Goal: Complete application form

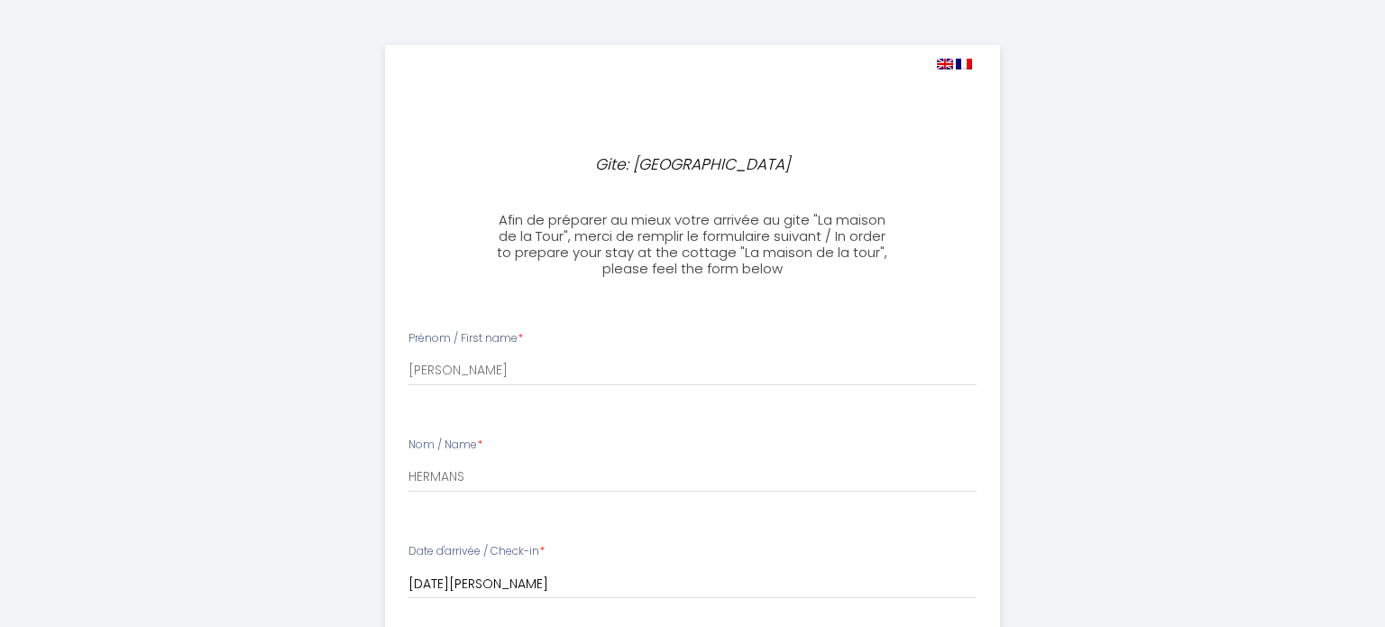
select select
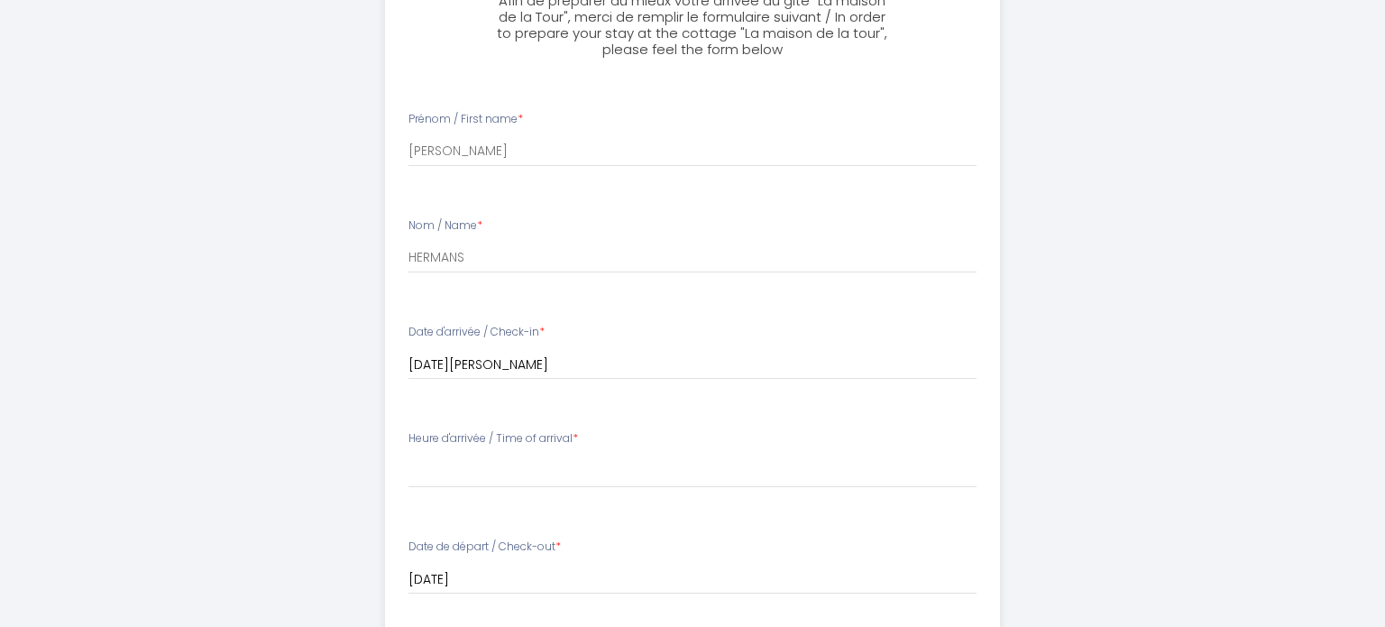
scroll to position [220, 0]
click at [543, 441] on label "Heure d'arrivée / Time of arrival *" at bounding box center [493, 437] width 170 height 17
click at [479, 477] on select "15:00 15:30 16:00 16:30 17:00 17:30 18:00 18:30 19:00 19:30 20:00 20:30 21:00 2…" at bounding box center [692, 470] width 569 height 34
select select "17:00"
click at [408, 453] on select "15:00 15:30 16:00 16:30 17:00 17:30 18:00 18:30 19:00 19:30 20:00 20:30 21:00 2…" at bounding box center [692, 470] width 569 height 34
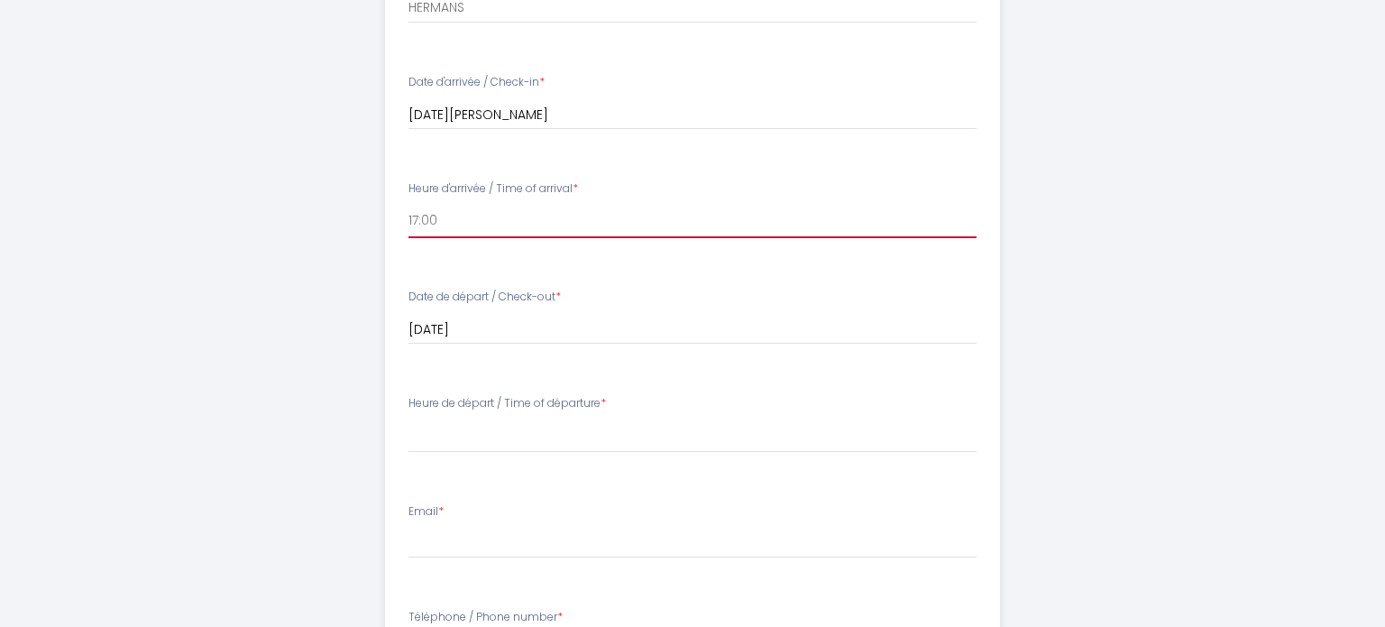
scroll to position [472, 0]
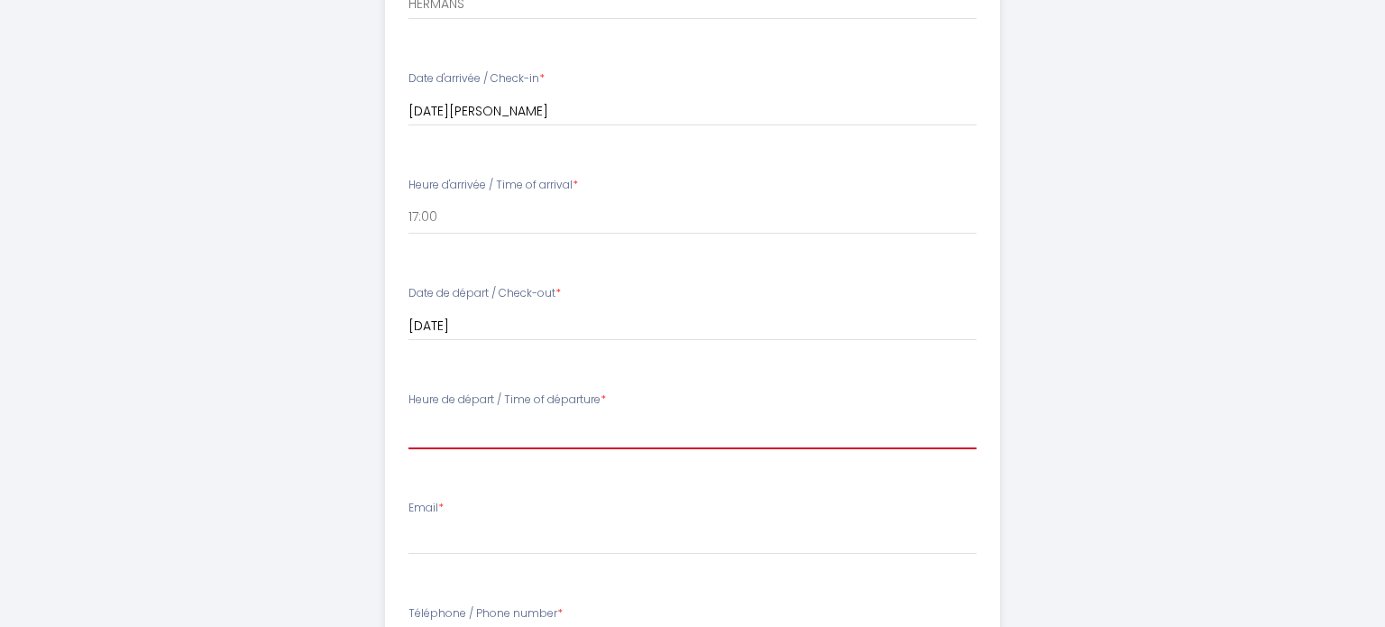
click at [530, 436] on select "00:00 00:30 01:00 01:30 02:00 02:30 03:00 03:30 04:00 04:30 05:00 05:30 06:00 0…" at bounding box center [692, 432] width 569 height 34
select select "10:00"
click at [408, 415] on select "00:00 00:30 01:00 01:30 02:00 02:30 03:00 03:30 04:00 04:30 05:00 05:30 06:00 0…" at bounding box center [692, 432] width 569 height 34
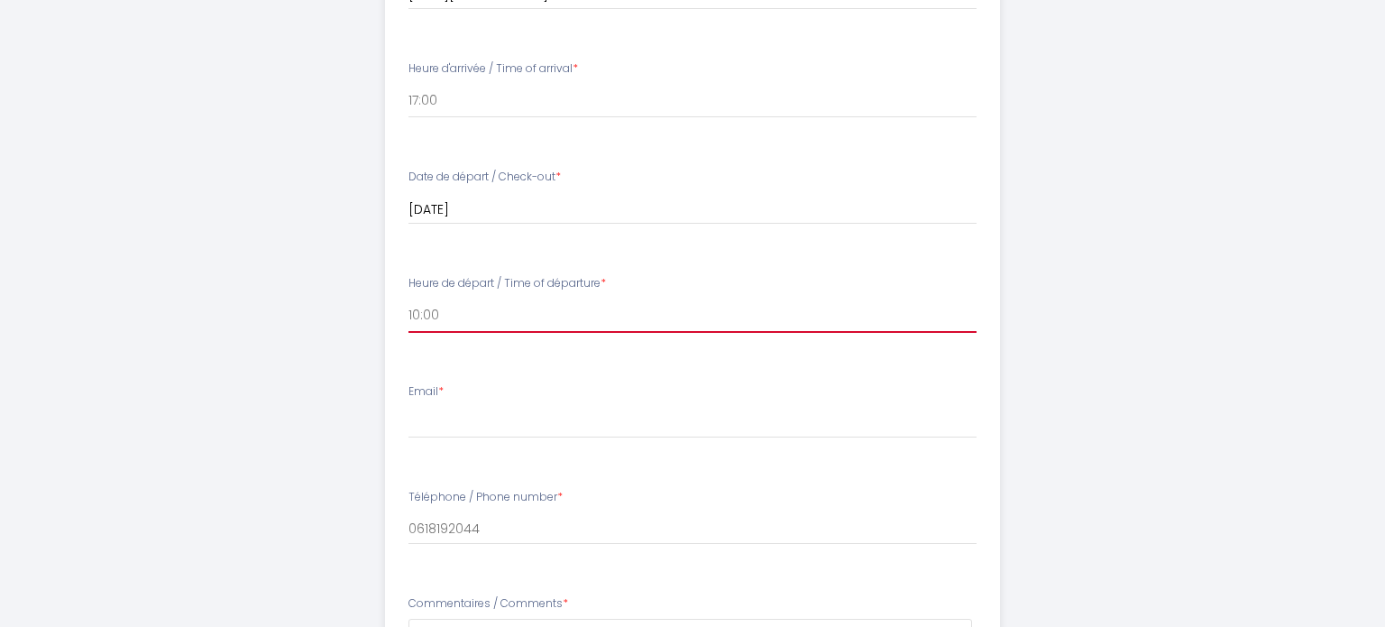
scroll to position [593, 0]
click at [504, 435] on li "Email *" at bounding box center [693, 416] width 614 height 96
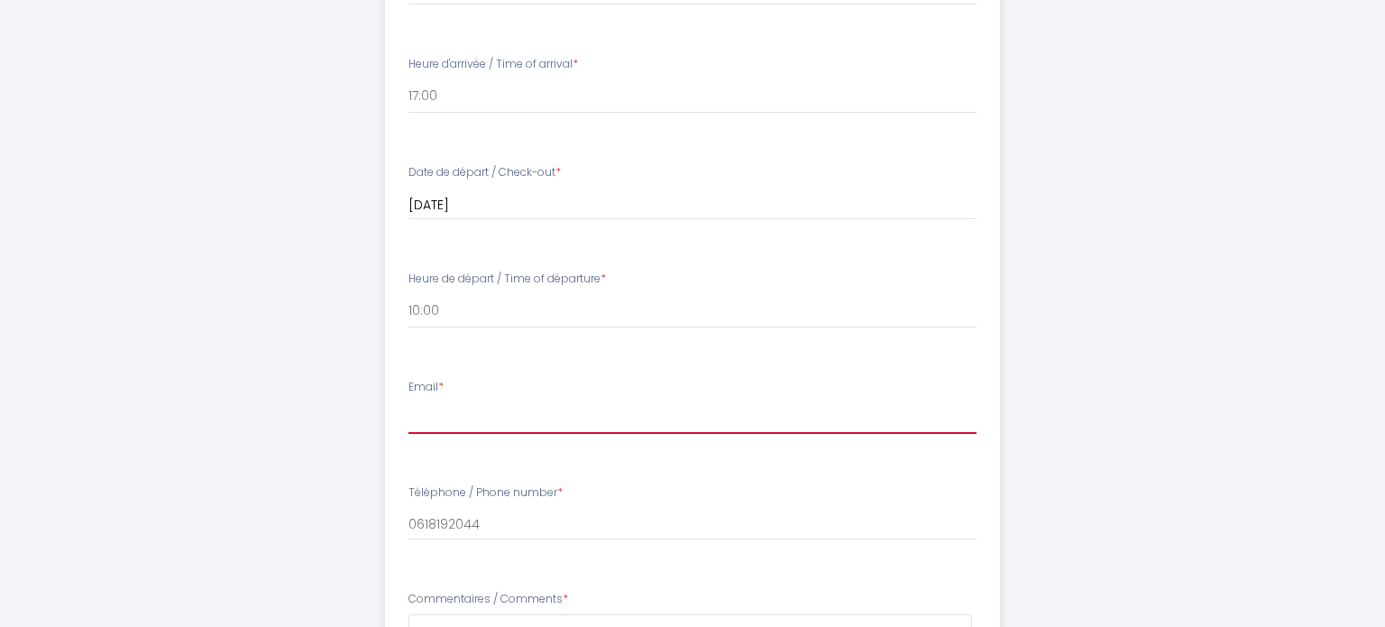
click at [508, 414] on input "Email *" at bounding box center [692, 417] width 569 height 32
type input "[PERSON_NAME][EMAIL_ADDRESS][DOMAIN_NAME]"
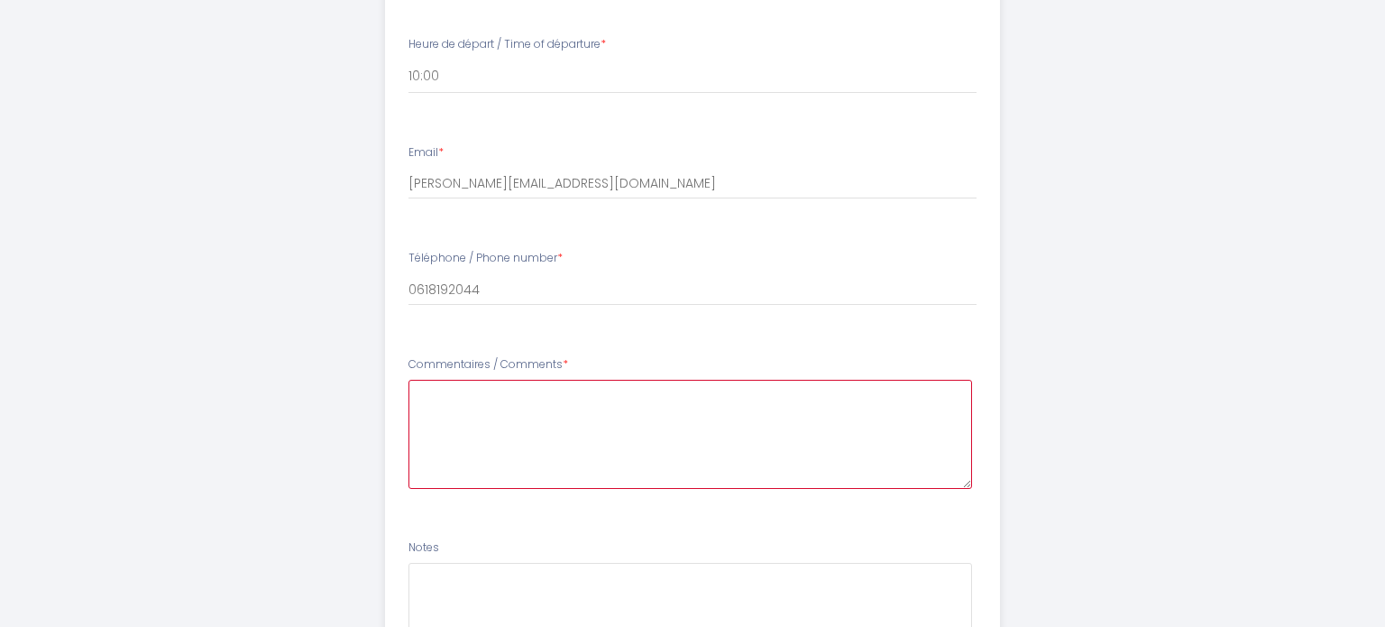
click at [552, 427] on Comments8 at bounding box center [690, 434] width 564 height 109
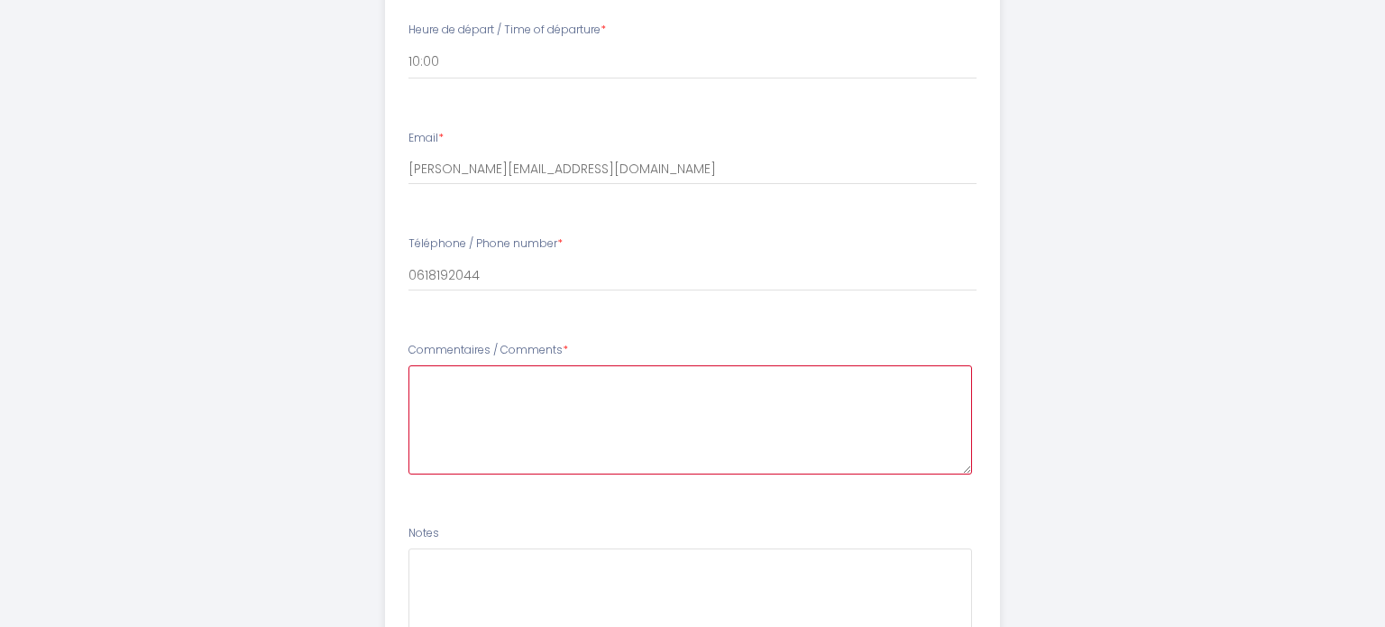
scroll to position [861, 0]
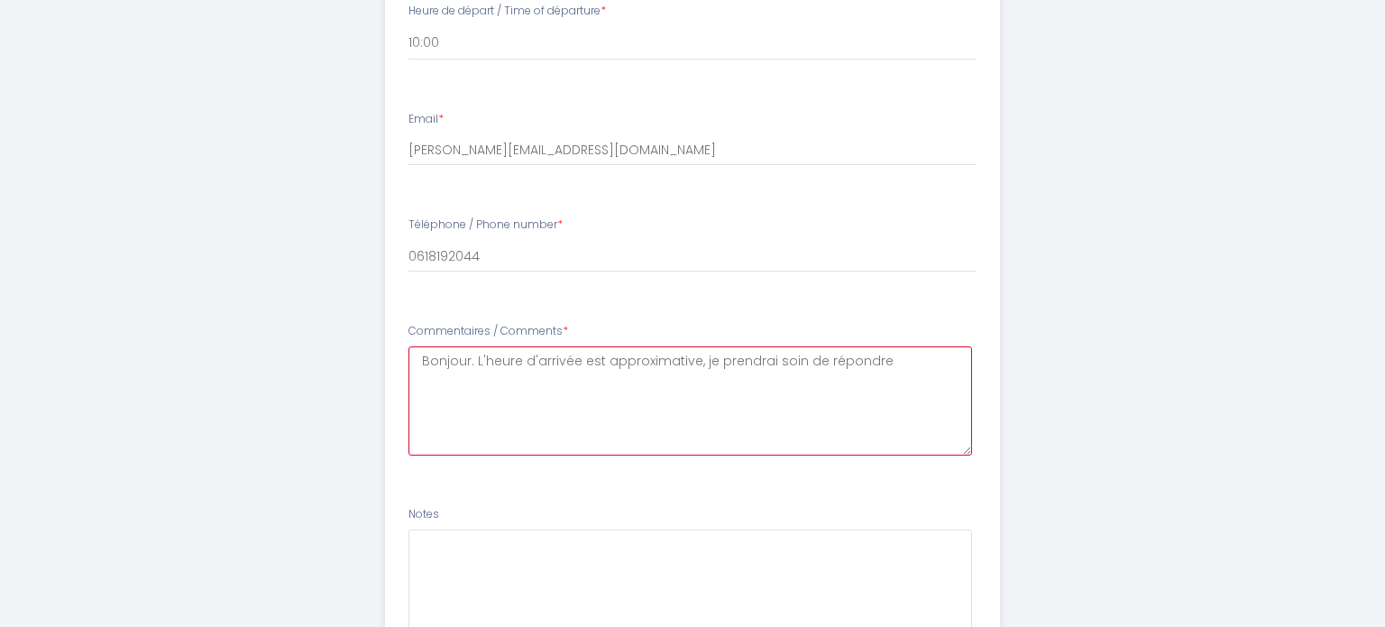
paste Comments8 "un texto de la part de la personne en charge de votre accueil"
drag, startPoint x: 895, startPoint y: 357, endPoint x: 484, endPoint y: 385, distance: 412.1
click at [484, 385] on Comments8 "Bonjour. L'heure d'arrivée est approximative, je prendrai soin de répondreun te…" at bounding box center [690, 400] width 564 height 109
click at [687, 373] on Comments8 "Bonjour. L'heure d'arrivée est approximative, je prendrai soin de répondreun à …" at bounding box center [690, 400] width 564 height 109
click at [794, 355] on Comments8 "Bonjour. L'heure d'arrivée est approximative, je prendrai soin de répondreun à …" at bounding box center [690, 400] width 564 height 109
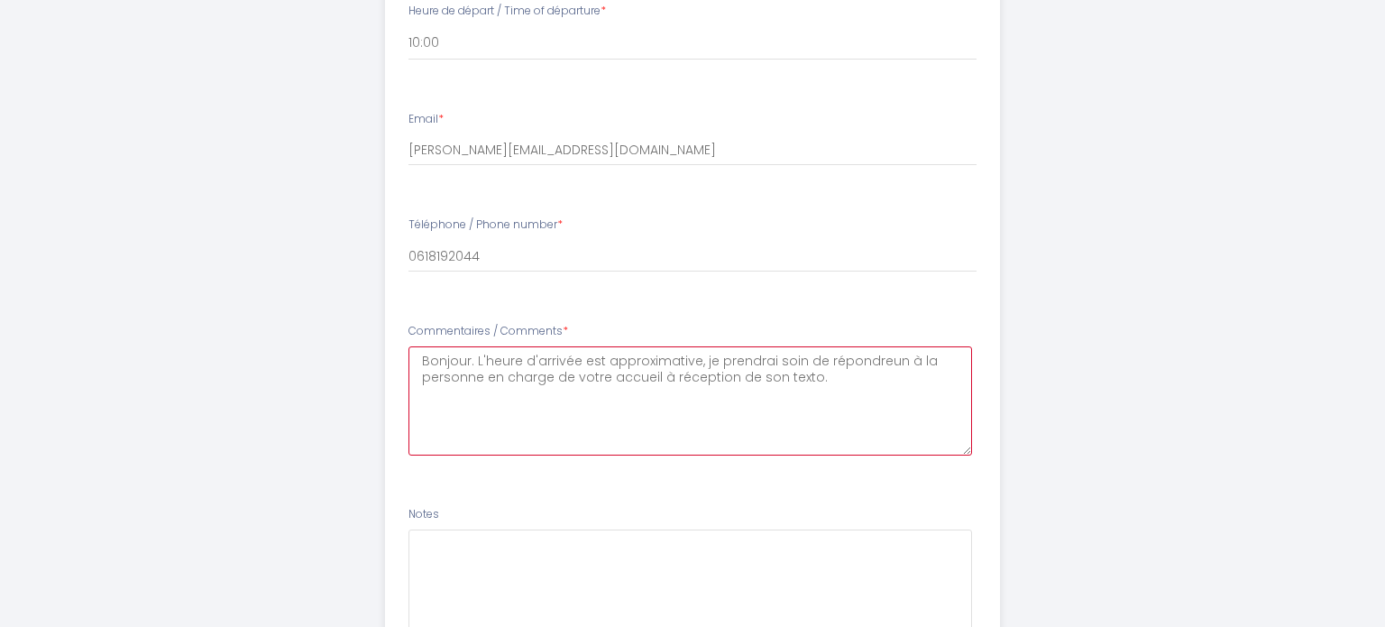
drag, startPoint x: 815, startPoint y: 359, endPoint x: 876, endPoint y: 353, distance: 61.6
click at [876, 353] on Comments8 "Bonjour. L'heure d'arrivée est approximative, je prendrai soin de répondreun à …" at bounding box center [690, 400] width 564 height 109
click at [935, 359] on Comments8 "Bonjour. L'heure d'arrivée est approximative, je prendrai soin de confirmer l'h…" at bounding box center [690, 400] width 564 height 109
click at [477, 359] on Comments8 "Bonjour. L'heure d'arrivée est approximative, je prendrai soin de confirmer l'h…" at bounding box center [690, 400] width 564 height 109
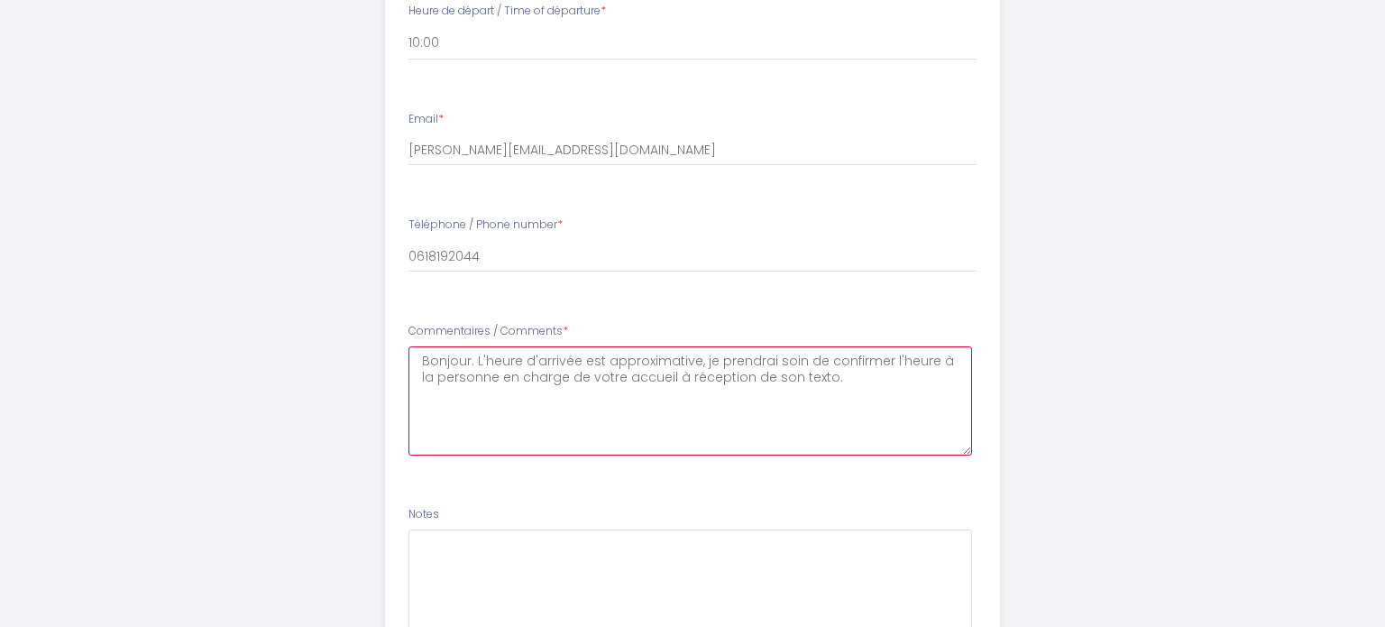
click at [477, 359] on Comments8 "Bonjour. L'heure d'arrivée est approximative, je prendrai soin de confirmer l'h…" at bounding box center [690, 400] width 564 height 109
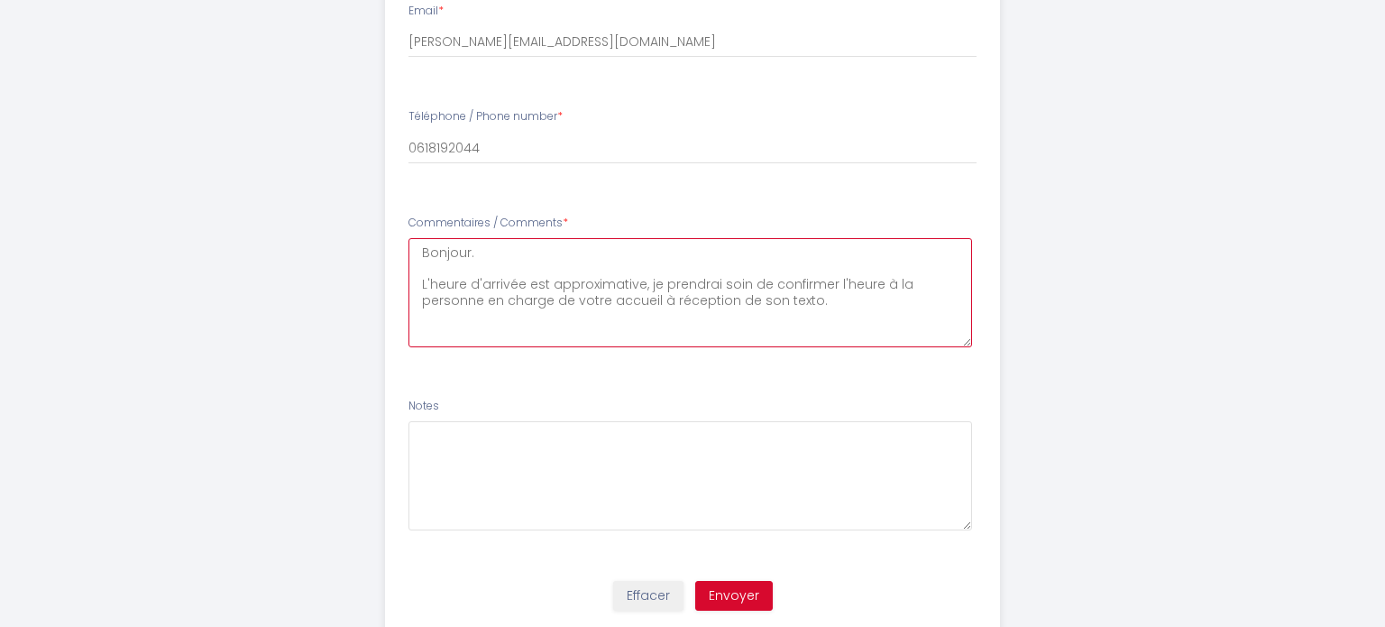
scroll to position [967, 0]
click at [803, 309] on Comments8 "Bonjour. L'heure d'arrivée est approximative, je prendrai soin de confirmer l'h…" at bounding box center [690, 295] width 564 height 109
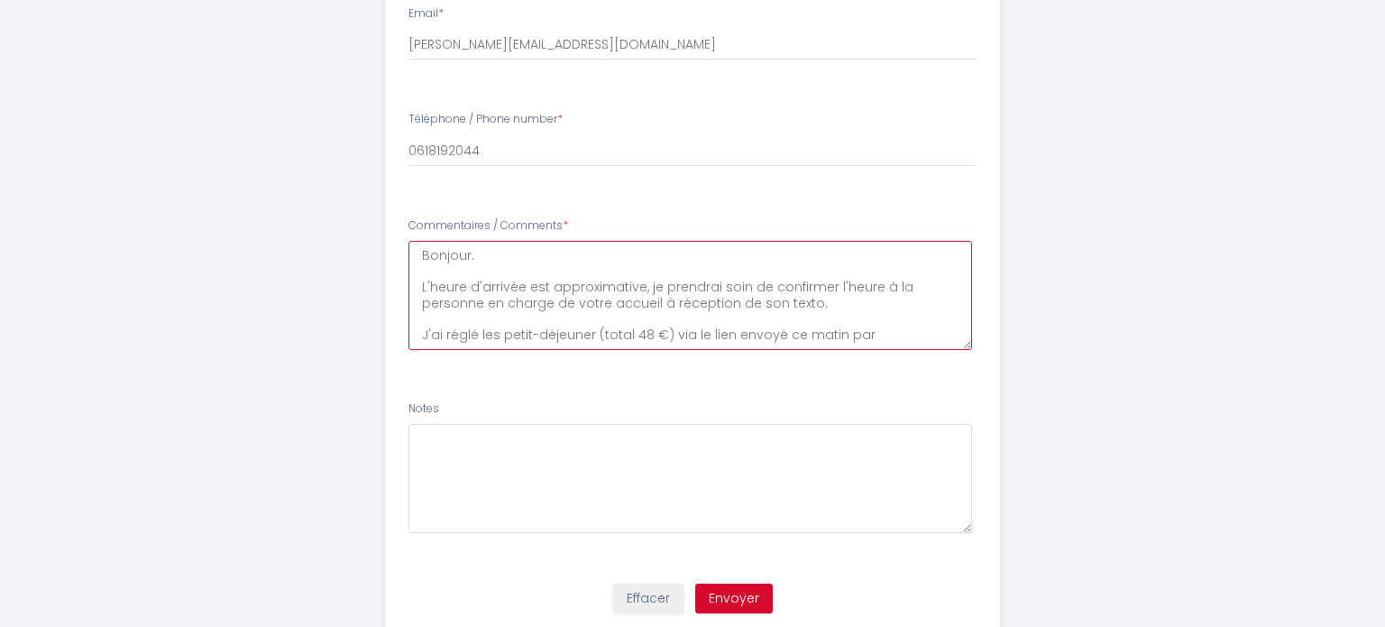
paste Comments8 "[PERSON_NAME]"
click at [482, 321] on Comments8 "Bonjour. L'heure d'arrivée est approximative, je prendrai soin de confirmer l'h…" at bounding box center [690, 295] width 564 height 109
click at [632, 323] on Comments8 "Bonjour. L'heure d'arrivée est approximative, je prendrai soin de confirmer l'h…" at bounding box center [690, 295] width 564 height 109
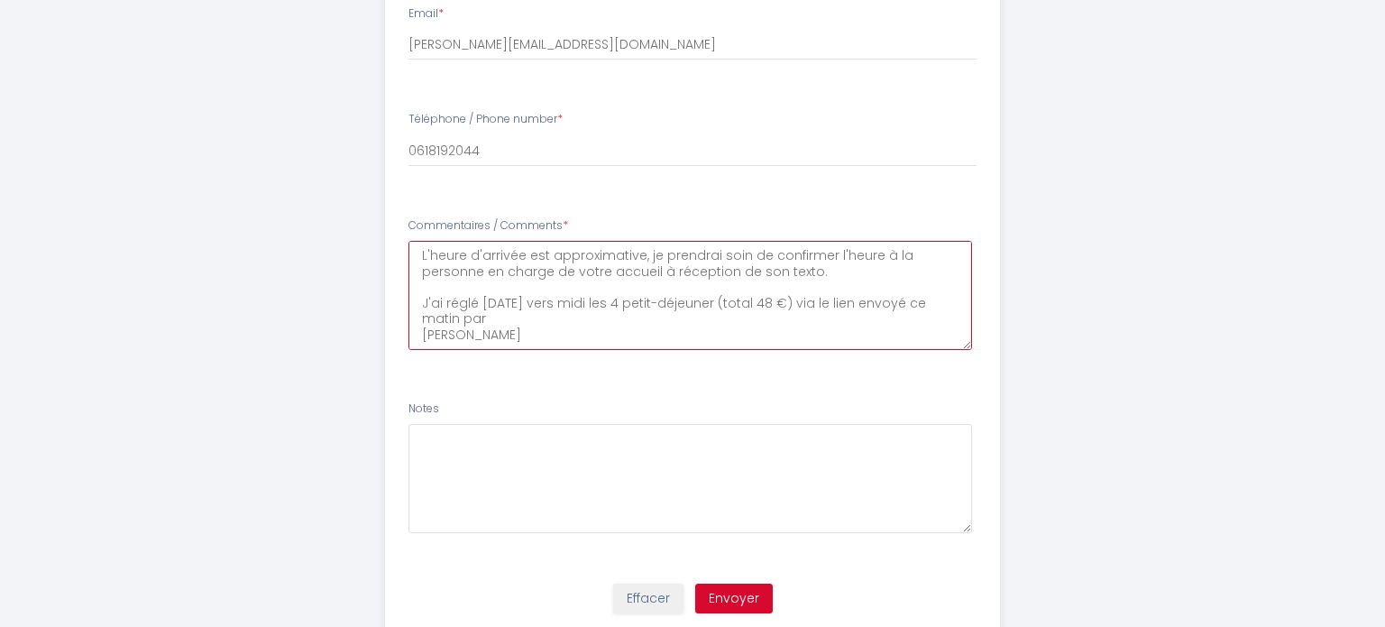
click at [538, 319] on Comments8 "Bonjour. L'heure d'arrivée est approximative, je prendrai soin de confirmer l'h…" at bounding box center [690, 295] width 564 height 109
click at [423, 330] on Comments8 "Bonjour. L'heure d'arrivée est approximative, je prendrai soin de confirmer l'h…" at bounding box center [690, 295] width 564 height 109
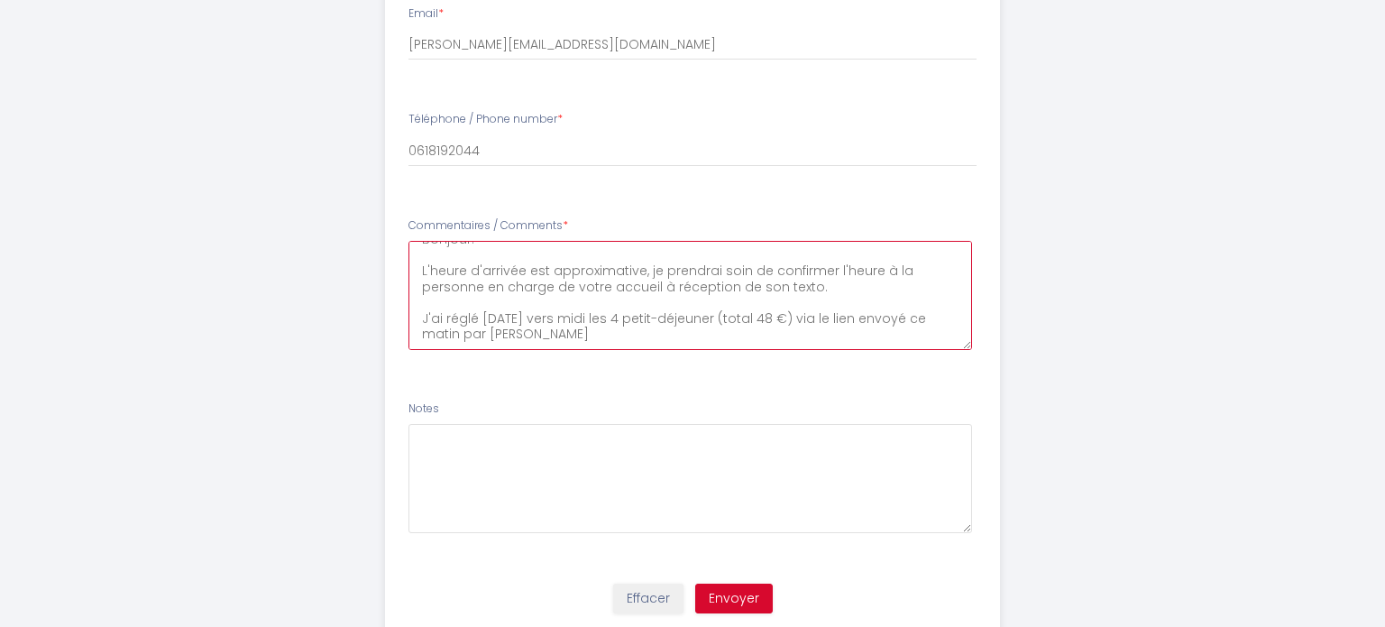
scroll to position [15, 0]
click at [593, 331] on Comments8 "Bonjour. L'heure d'arrivée est approximative, je prendrai soin de confirmer l'h…" at bounding box center [690, 295] width 564 height 109
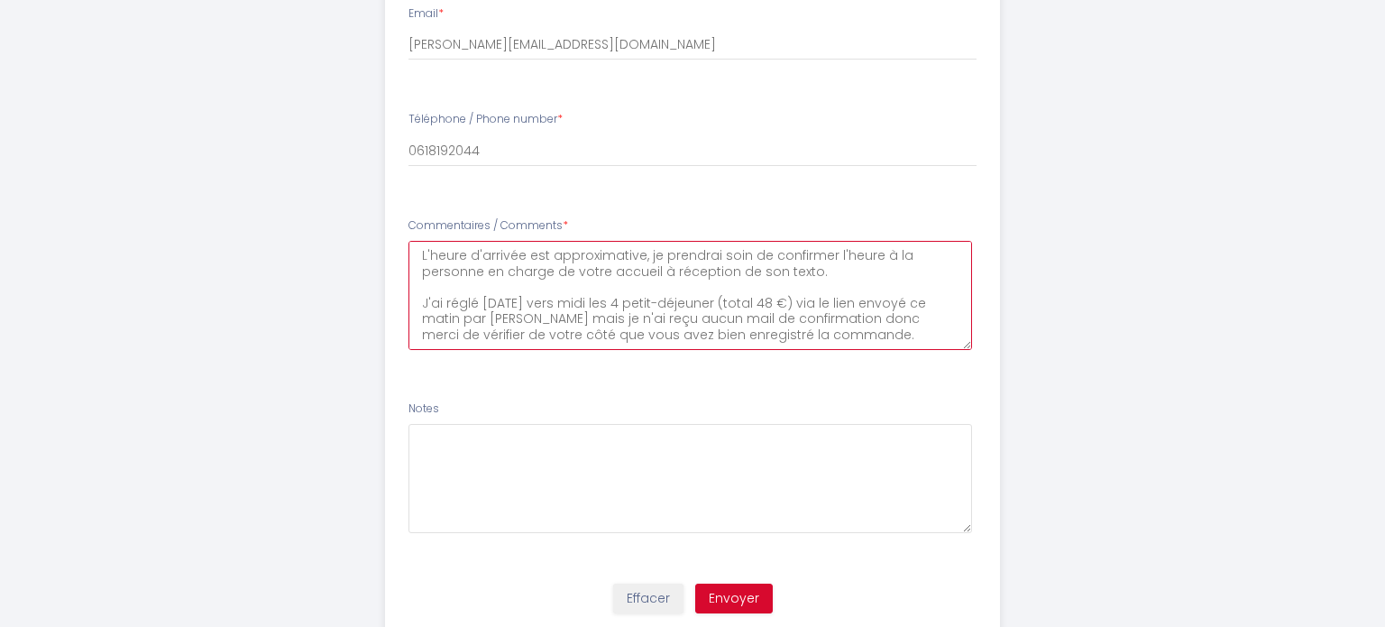
scroll to position [58, 0]
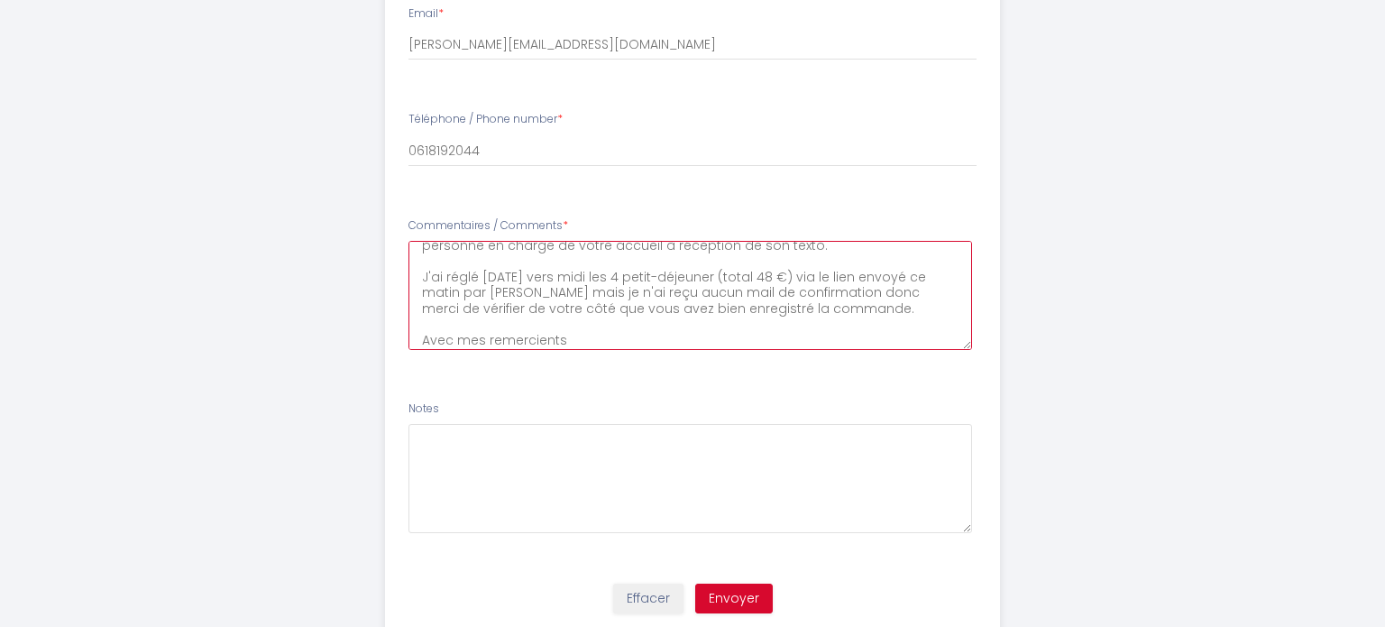
click at [418, 339] on Comments8 "Bonjour. L'heure d'arrivée est approximative, je prendrai soin de confirmer l'h…" at bounding box center [690, 295] width 564 height 109
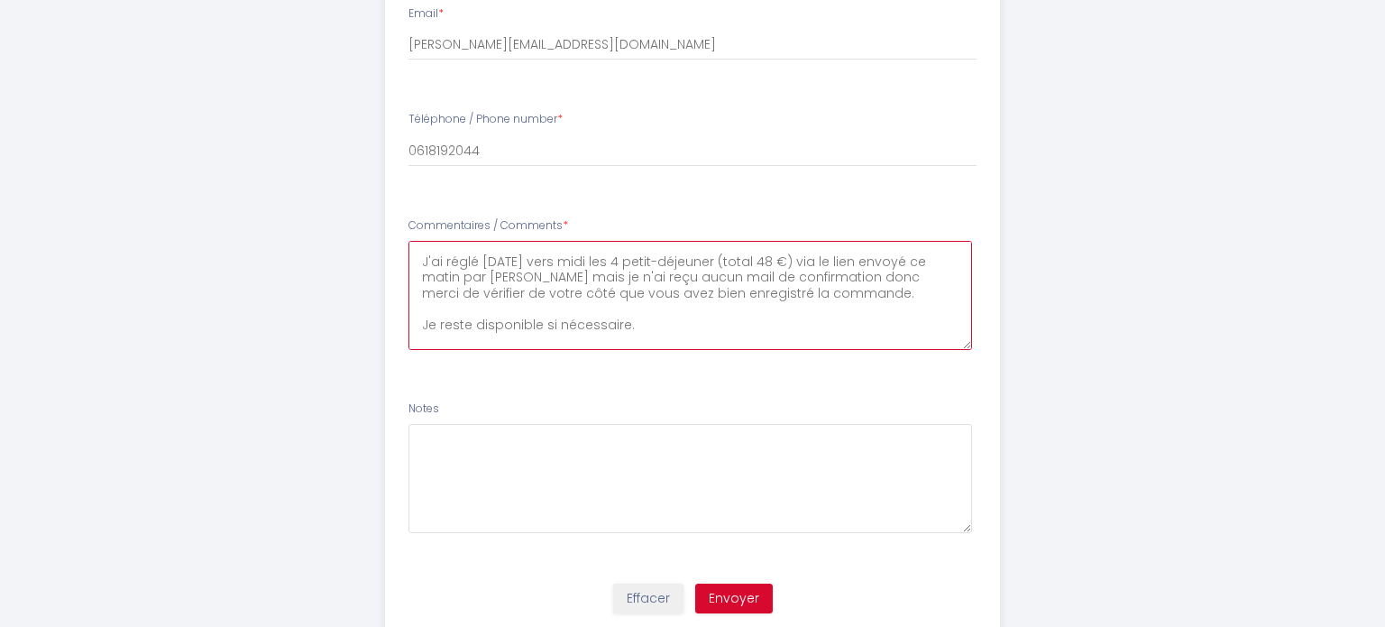
scroll to position [89, 0]
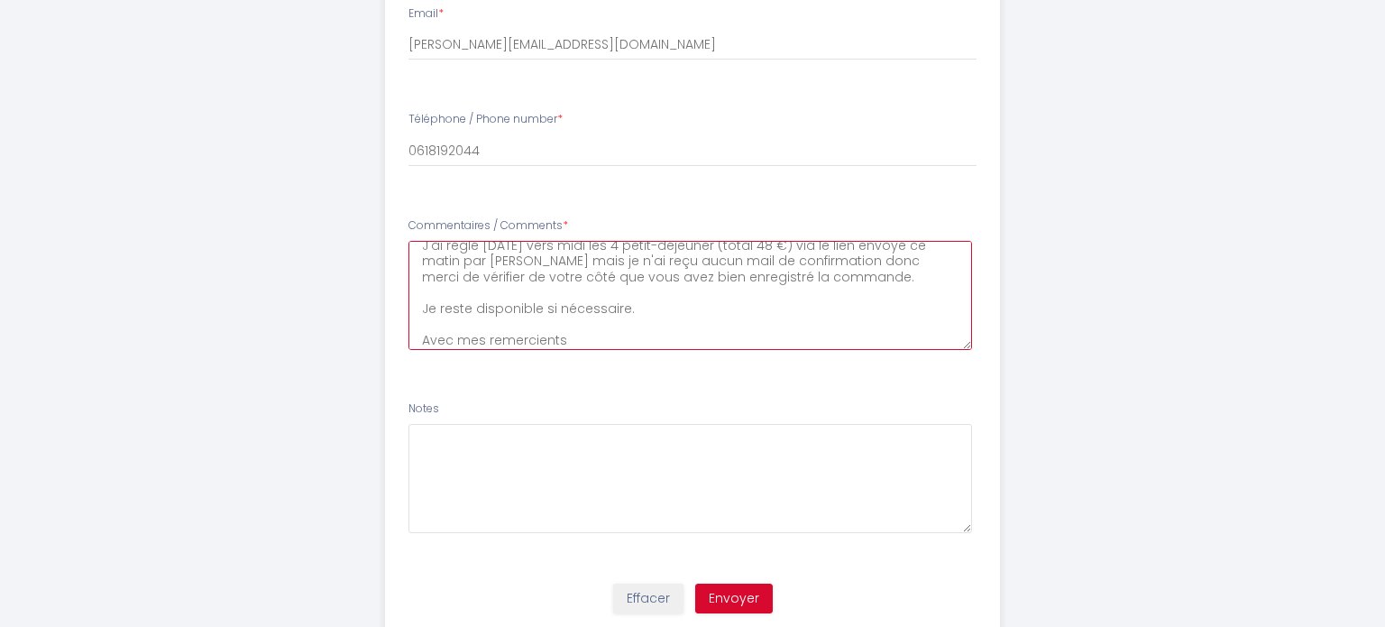
click at [568, 343] on Comments8 "Bonjour. L'heure d'arrivée est approximative, je prendrai soin de confirmer l'h…" at bounding box center [690, 295] width 564 height 109
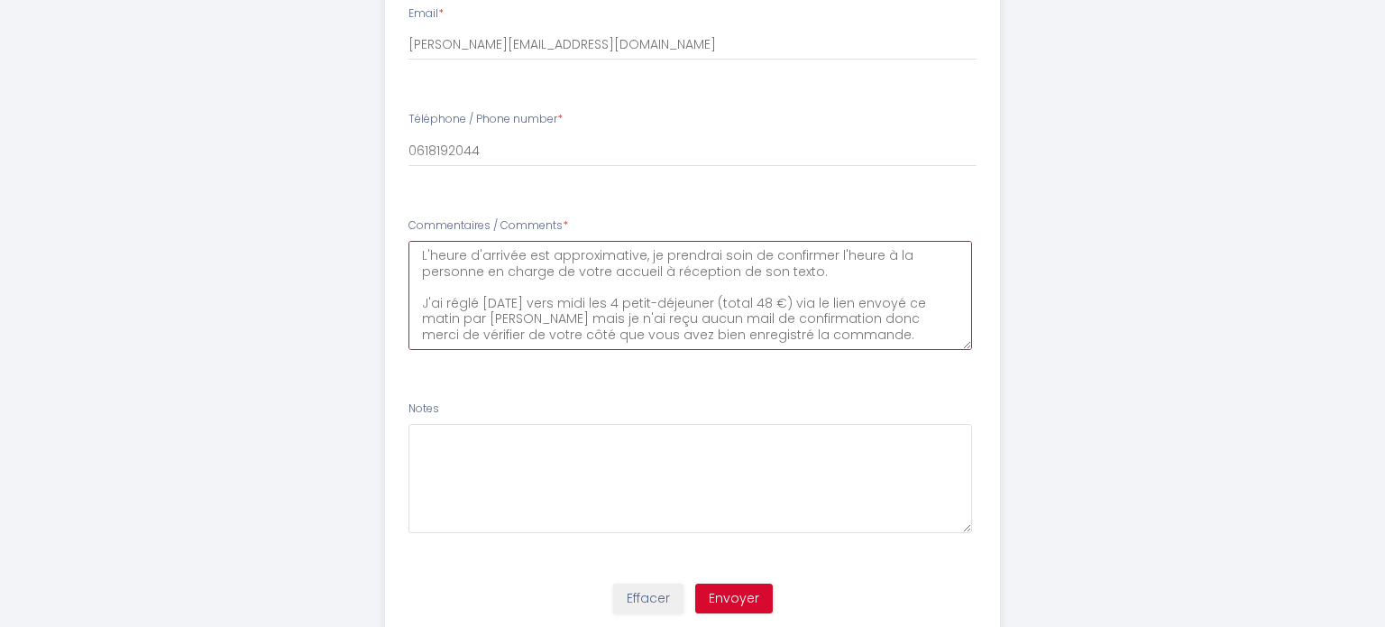
scroll to position [30, 0]
click at [425, 300] on Comments8 "Bonjour. L'heure d'arrivée est approximative, je prendrai soin de confirmer l'h…" at bounding box center [690, 295] width 564 height 109
click at [656, 304] on Comments8 "Bonjour. L'heure d'arrivée est approximative, je prendrai soin de confirmer l'h…" at bounding box center [690, 295] width 564 height 109
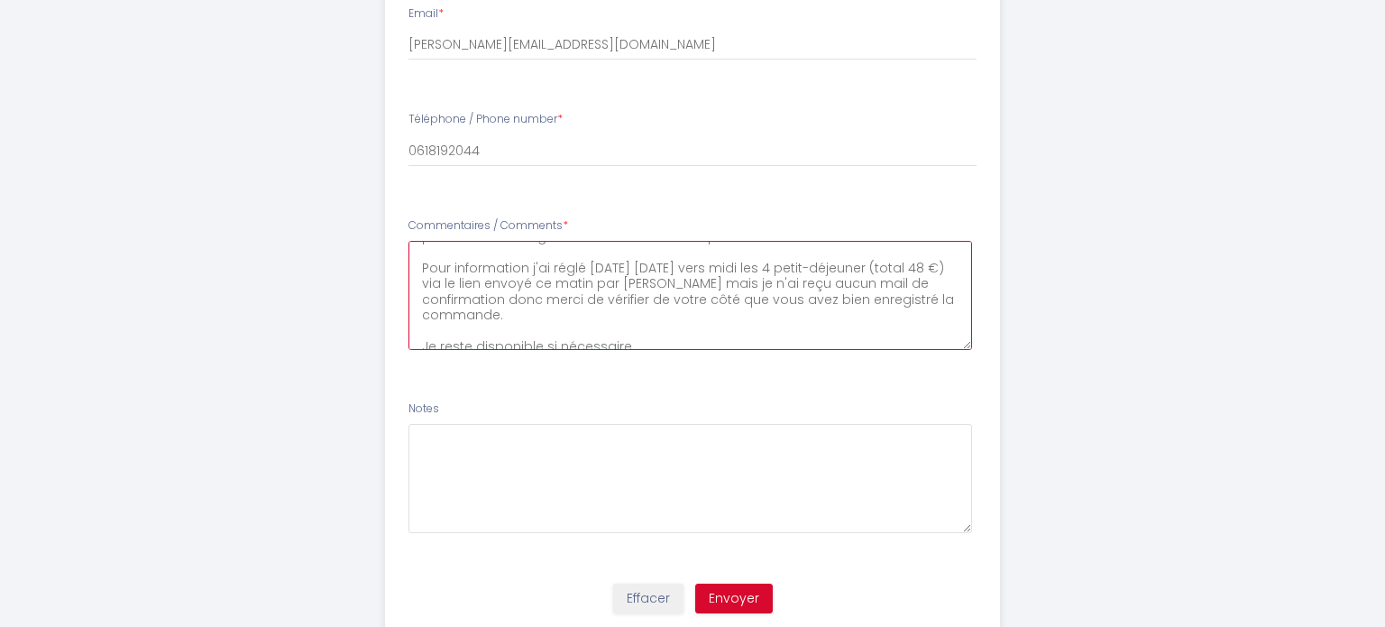
scroll to position [68, 0]
click at [503, 293] on Comments8 "Bonjour. L'heure d'arrivée est approximative, je prendrai soin de confirmer l'h…" at bounding box center [690, 295] width 564 height 109
click at [498, 310] on Comments8 "Bonjour. L'heure d'arrivée est approximative, je prendrai soin de confirmer l'h…" at bounding box center [690, 295] width 564 height 109
click at [657, 312] on Comments8 "Bonjour. L'heure d'arrivée est approximative, je prendrai soin de confirmer l'h…" at bounding box center [690, 295] width 564 height 109
click at [653, 311] on Comments8 "Bonjour. L'heure d'arrivée est approximative, je prendrai soin de confirmer l'h…" at bounding box center [690, 295] width 564 height 109
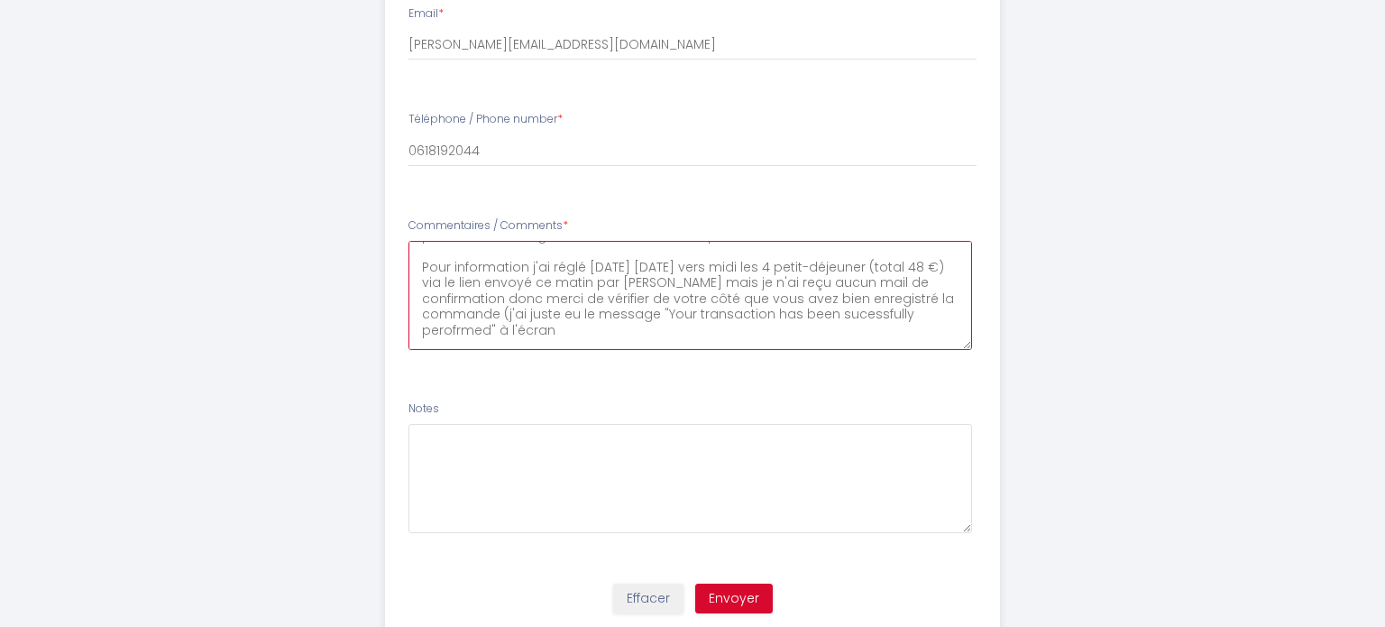
click at [624, 330] on Comments8 "Bonjour. L'heure d'arrivée est approximative, je prendrai soin de confirmer l'h…" at bounding box center [690, 295] width 564 height 109
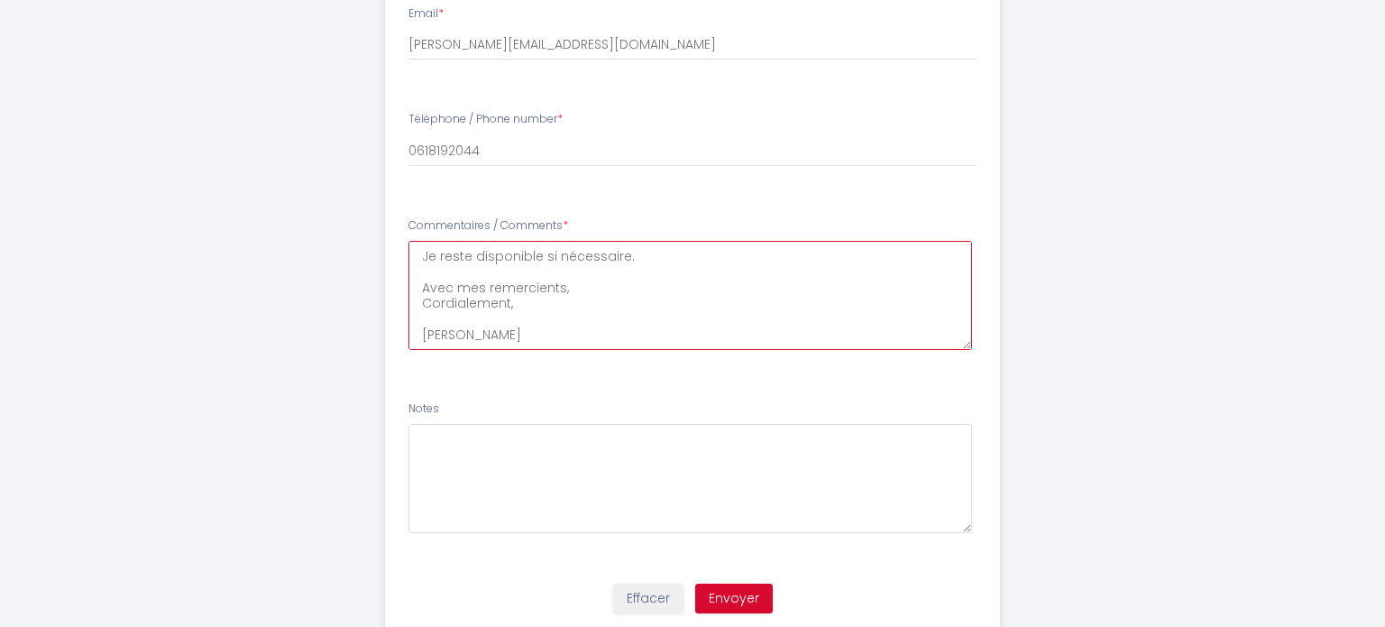
type Comments8 "Bonjour. L'heure d'arrivée est approximative, je prendrai soin de confirmer l'h…"
click at [733, 603] on button "Envoyer" at bounding box center [734, 598] width 78 height 31
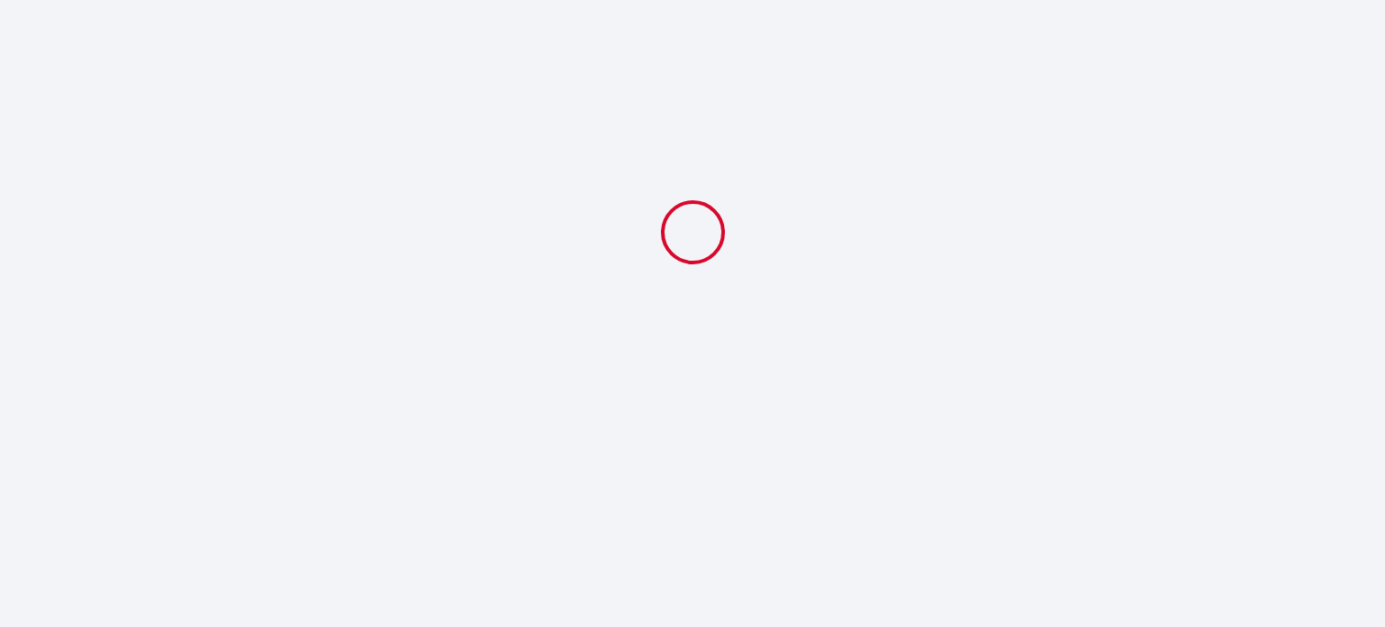
select select "17:00"
select select "10:00"
